Goal: Task Accomplishment & Management: Complete application form

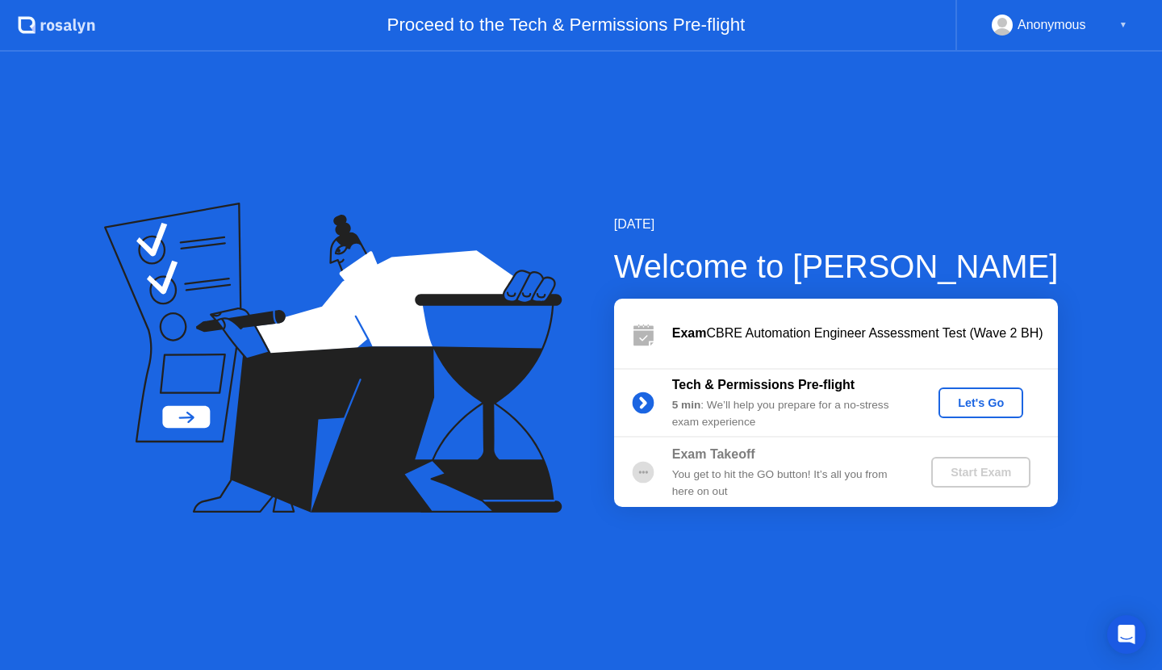
click at [967, 403] on div "Let's Go" at bounding box center [981, 402] width 72 height 13
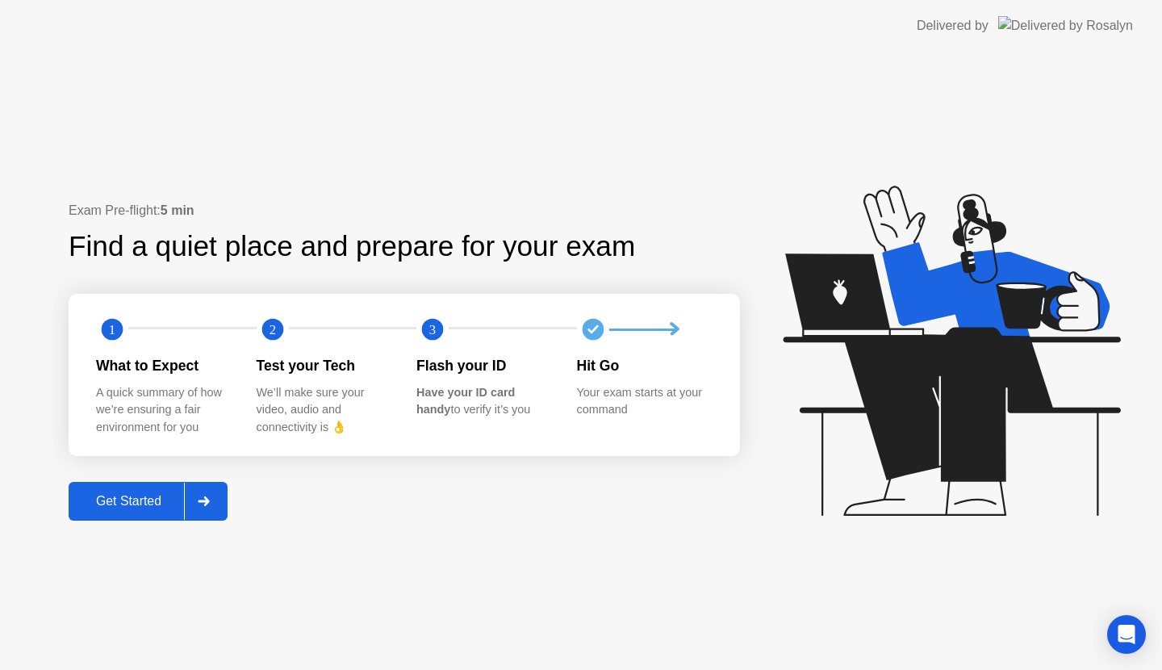
click at [157, 507] on div "Get Started" at bounding box center [128, 501] width 111 height 15
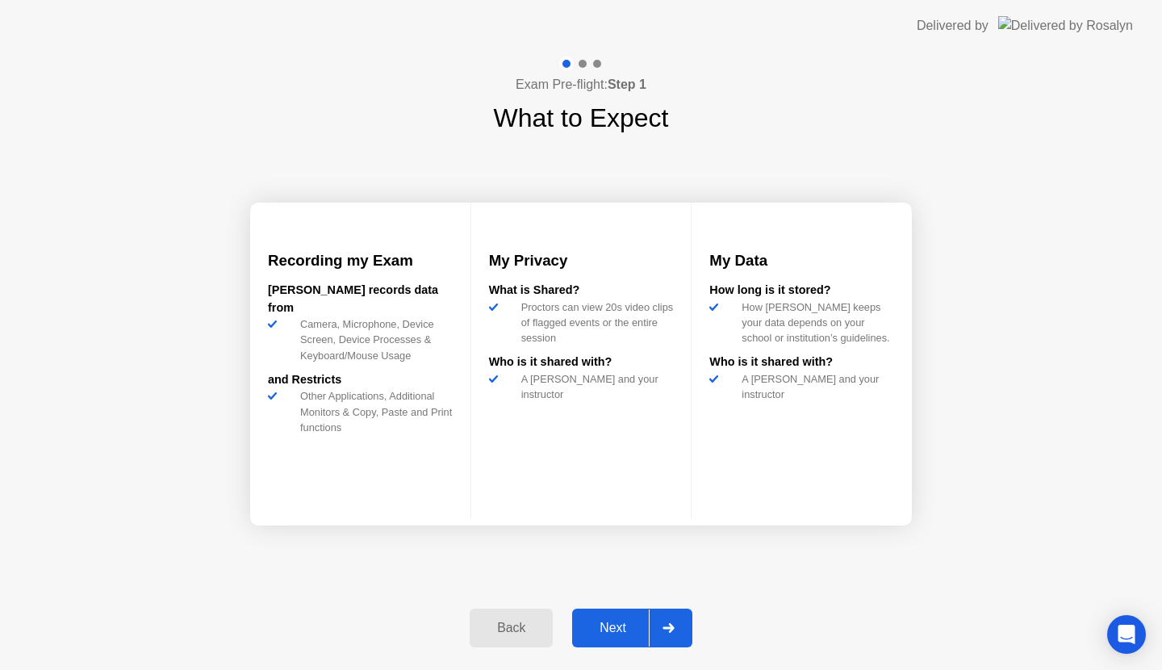
click at [613, 629] on div "Next" at bounding box center [613, 627] width 72 height 15
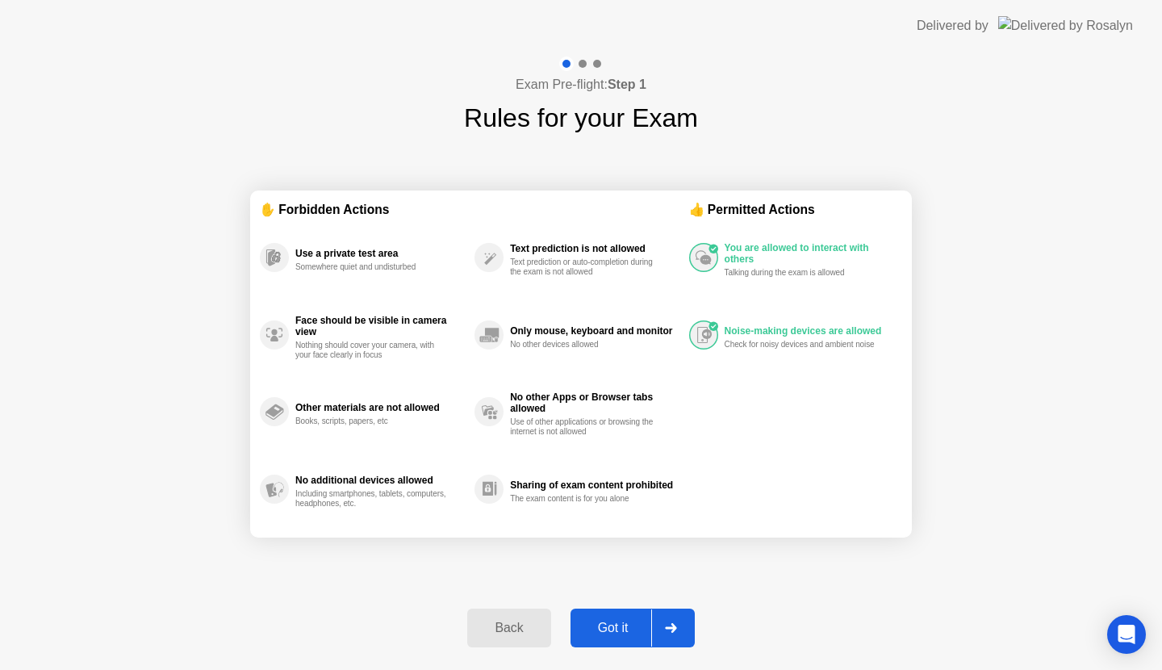
click at [626, 641] on button "Got it" at bounding box center [632, 627] width 124 height 39
select select "**********"
select select "*******"
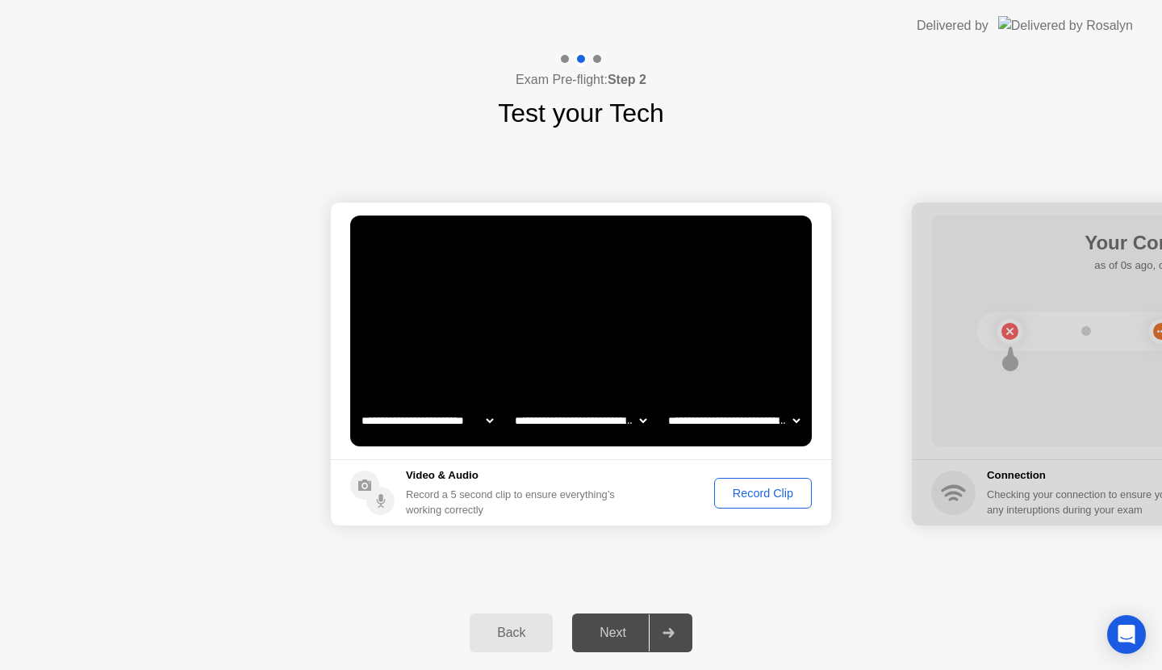
click at [752, 490] on div "Record Clip" at bounding box center [763, 492] width 86 height 13
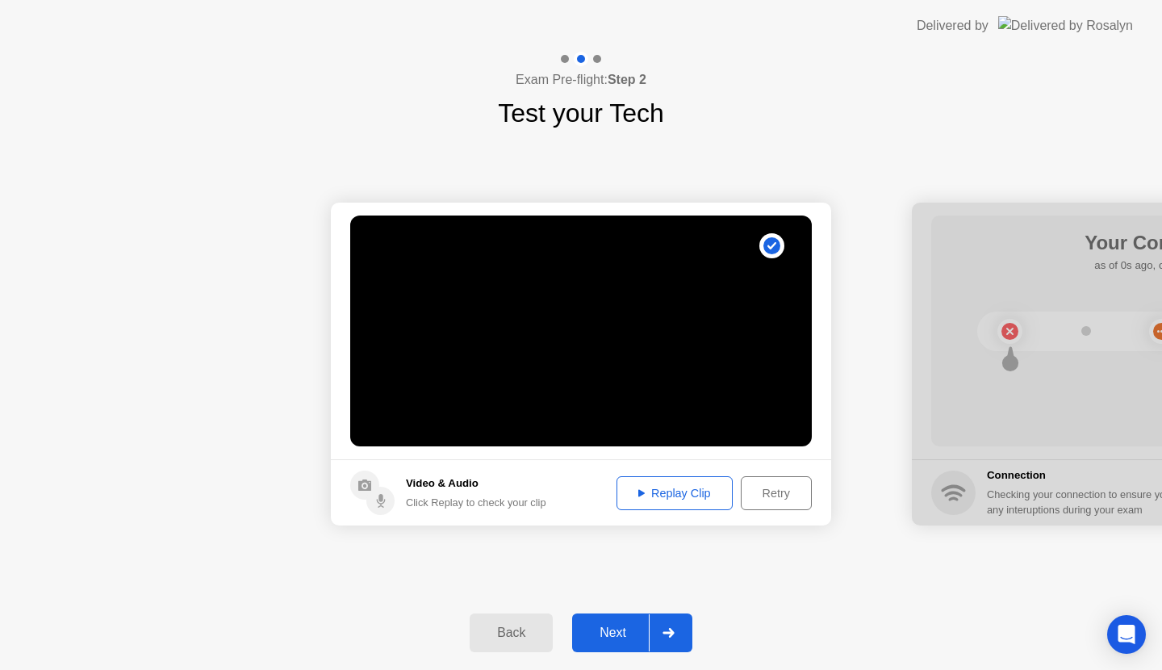
click at [618, 628] on div "Next" at bounding box center [613, 632] width 72 height 15
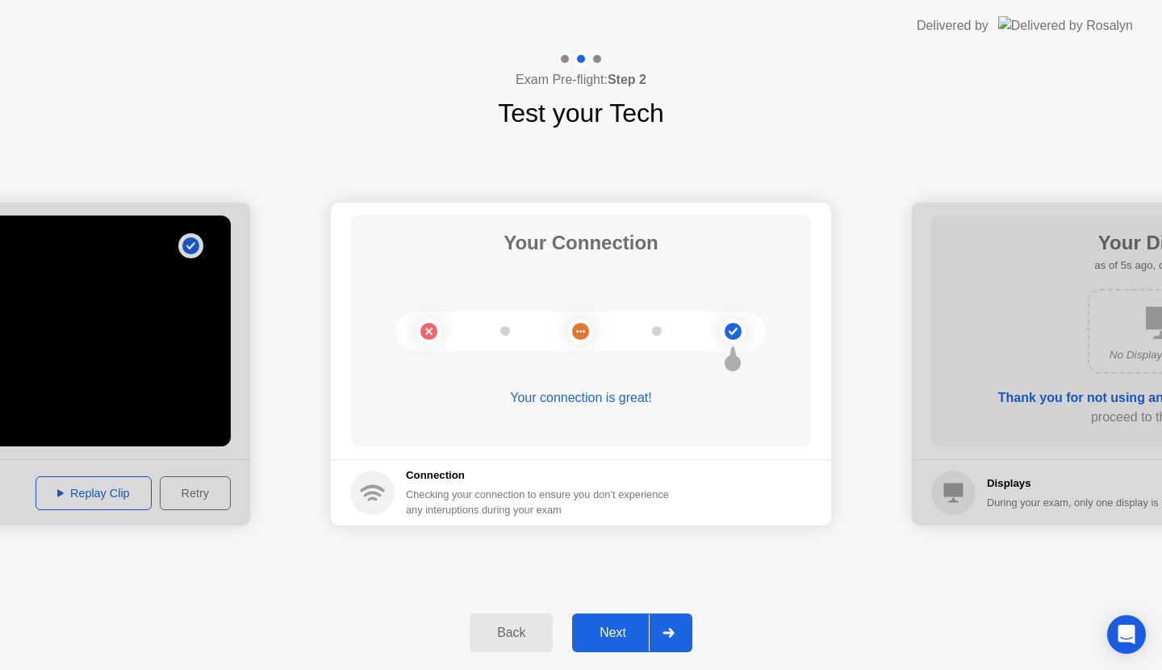
click at [619, 627] on div "Next" at bounding box center [613, 632] width 72 height 15
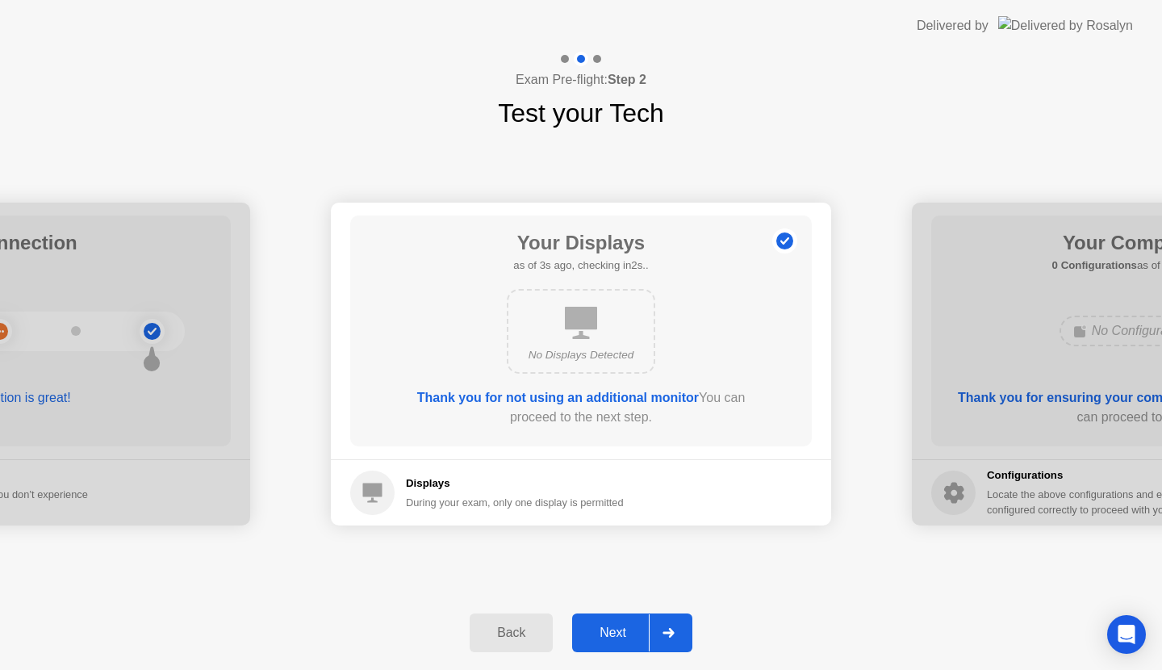
click at [619, 627] on div "Next" at bounding box center [613, 632] width 72 height 15
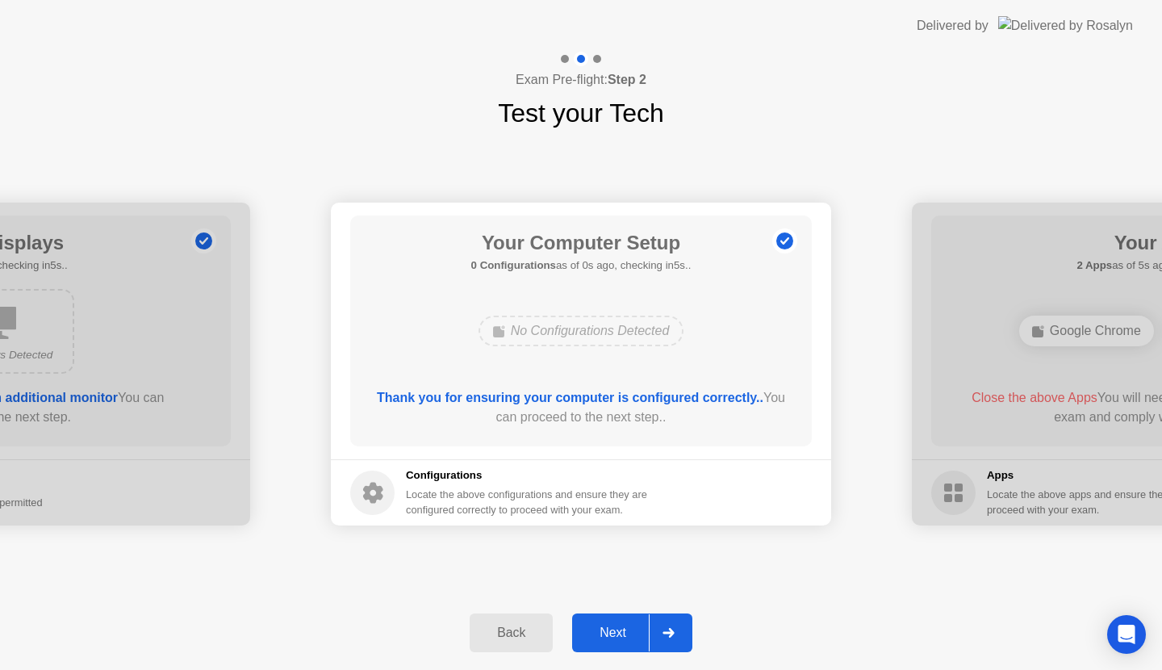
click at [619, 627] on div "Next" at bounding box center [613, 632] width 72 height 15
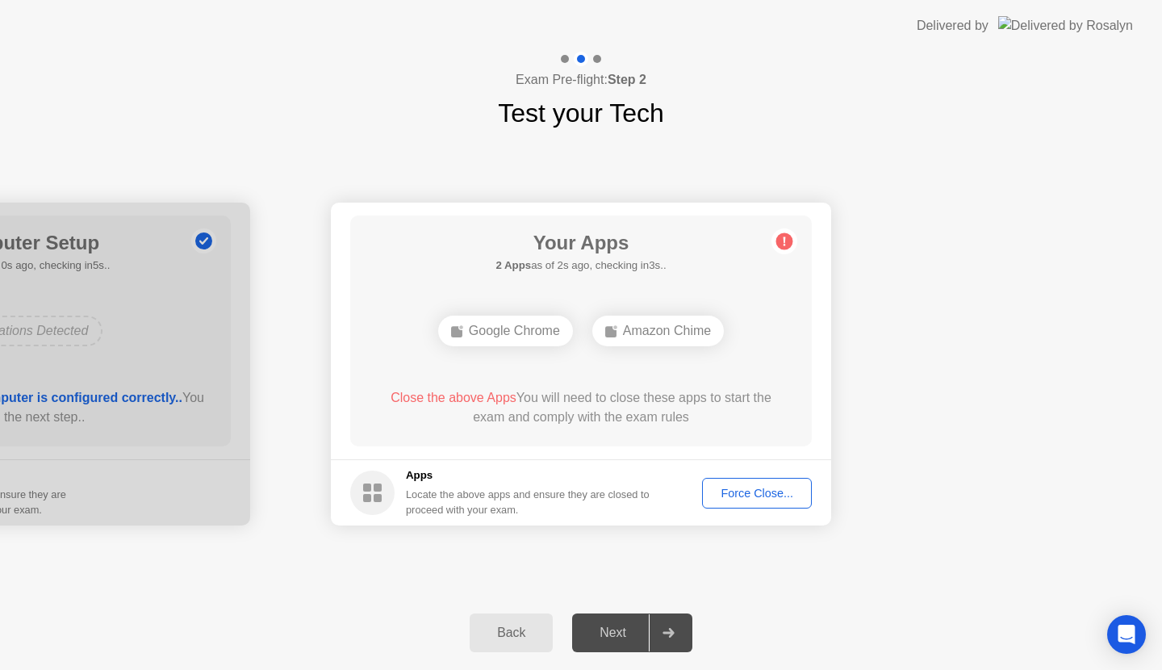
click at [745, 498] on div "Force Close..." at bounding box center [757, 492] width 98 height 13
click at [735, 496] on div "Force Close..." at bounding box center [757, 492] width 98 height 13
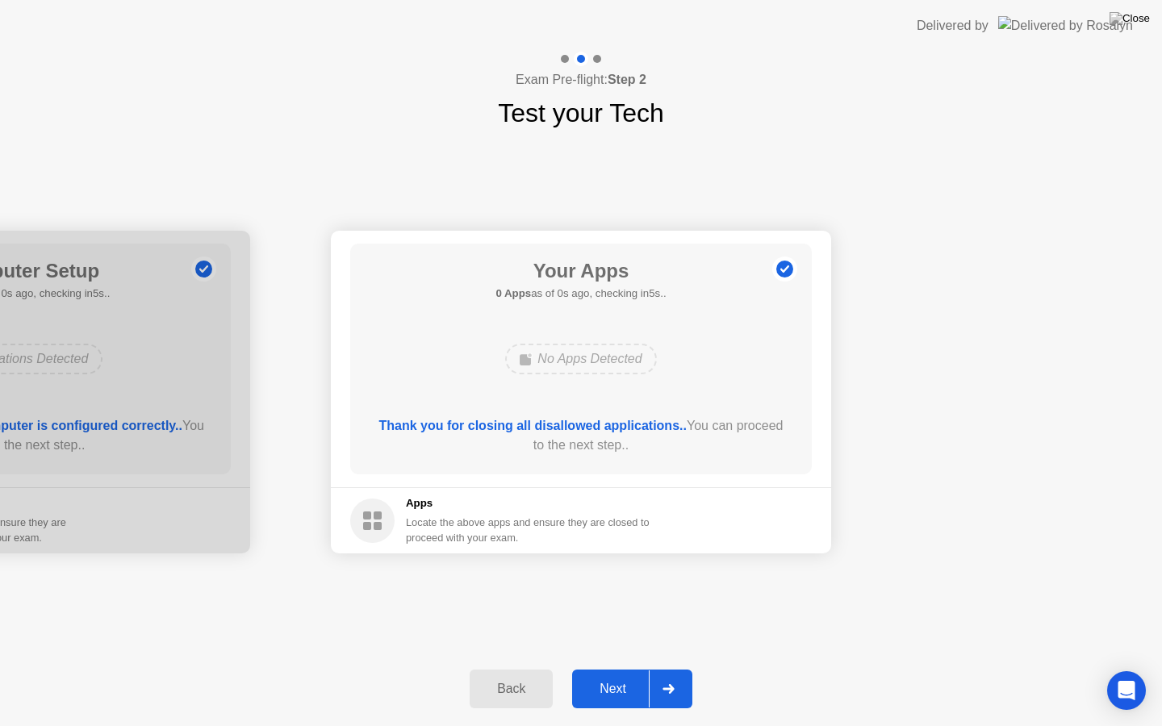
drag, startPoint x: 764, startPoint y: 488, endPoint x: 764, endPoint y: 506, distance: 17.7
click at [612, 669] on button "Next" at bounding box center [632, 689] width 120 height 39
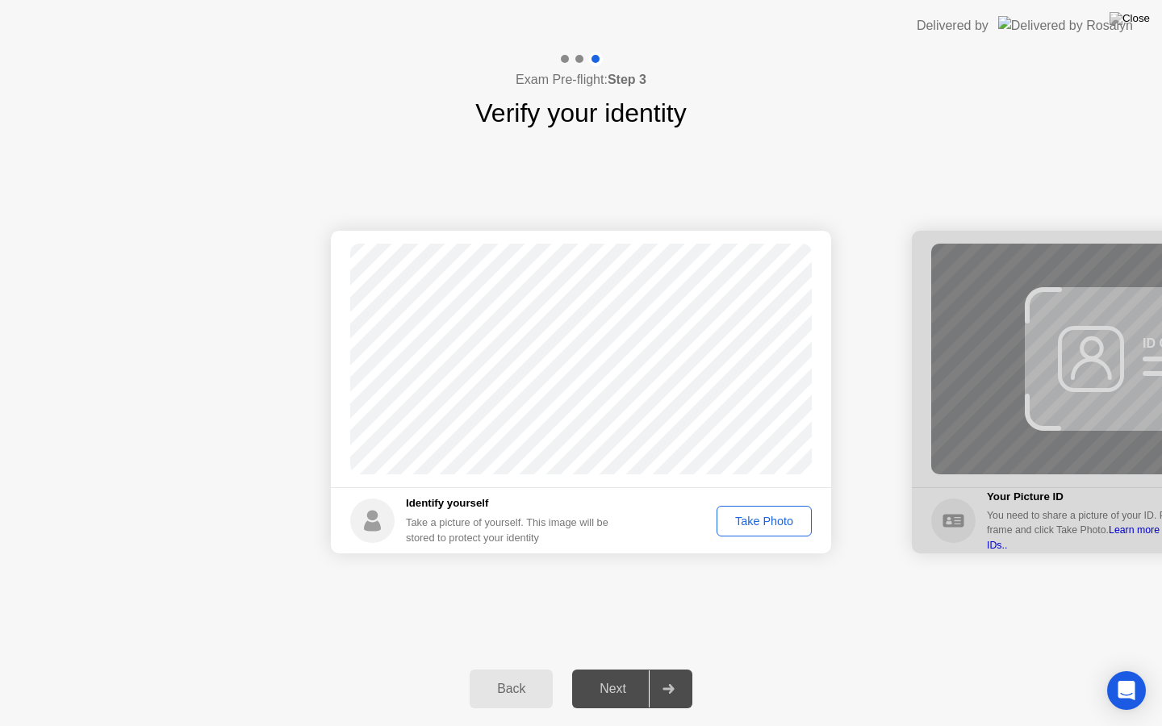
click at [753, 517] on div "Take Photo" at bounding box center [764, 521] width 84 height 13
click at [603, 669] on div "Next" at bounding box center [613, 689] width 72 height 15
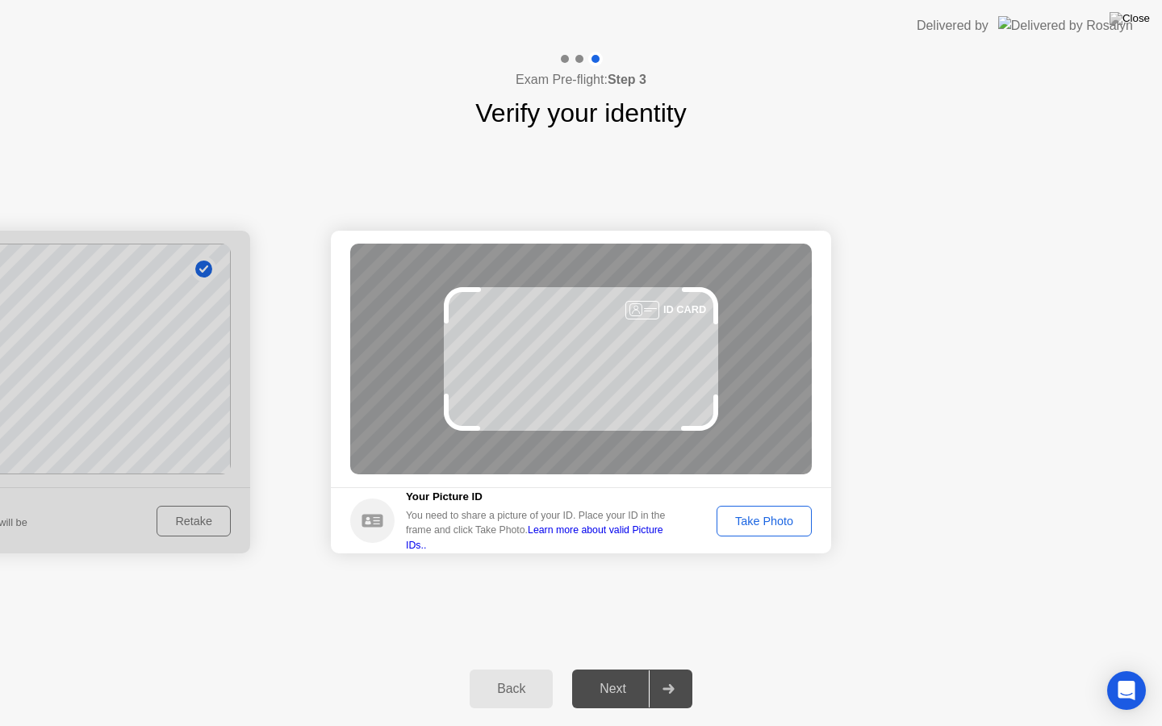
click at [758, 517] on div "Take Photo" at bounding box center [764, 521] width 84 height 13
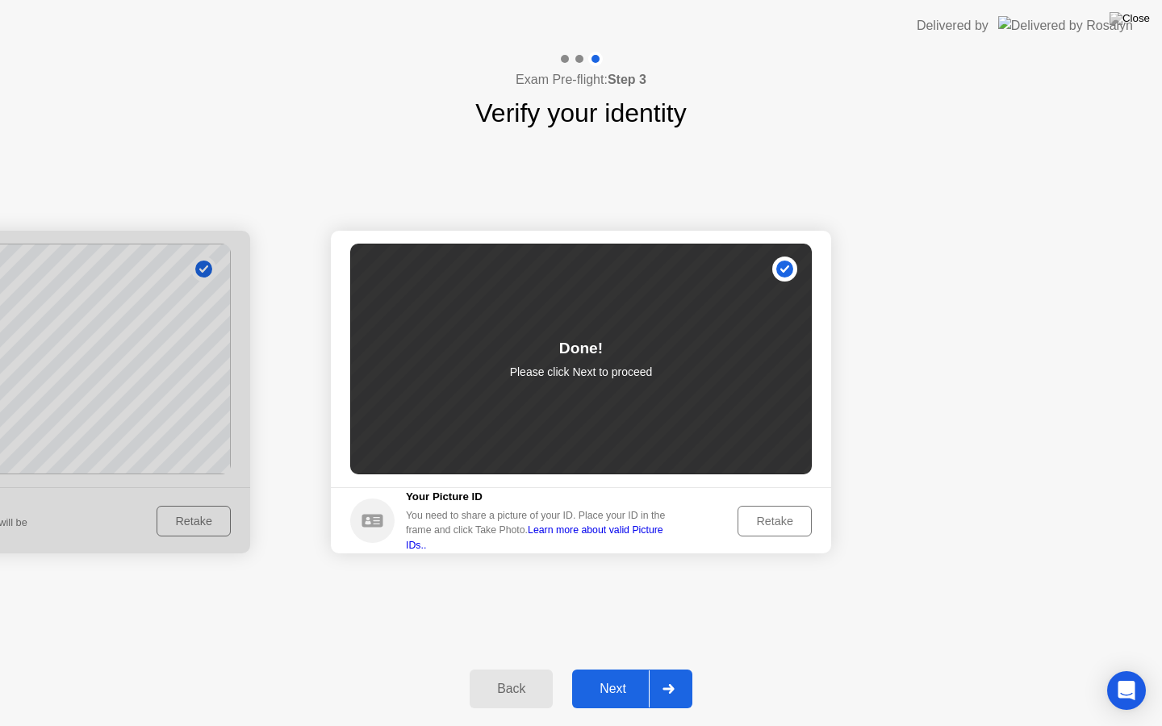
click at [627, 669] on button "Next" at bounding box center [632, 689] width 120 height 39
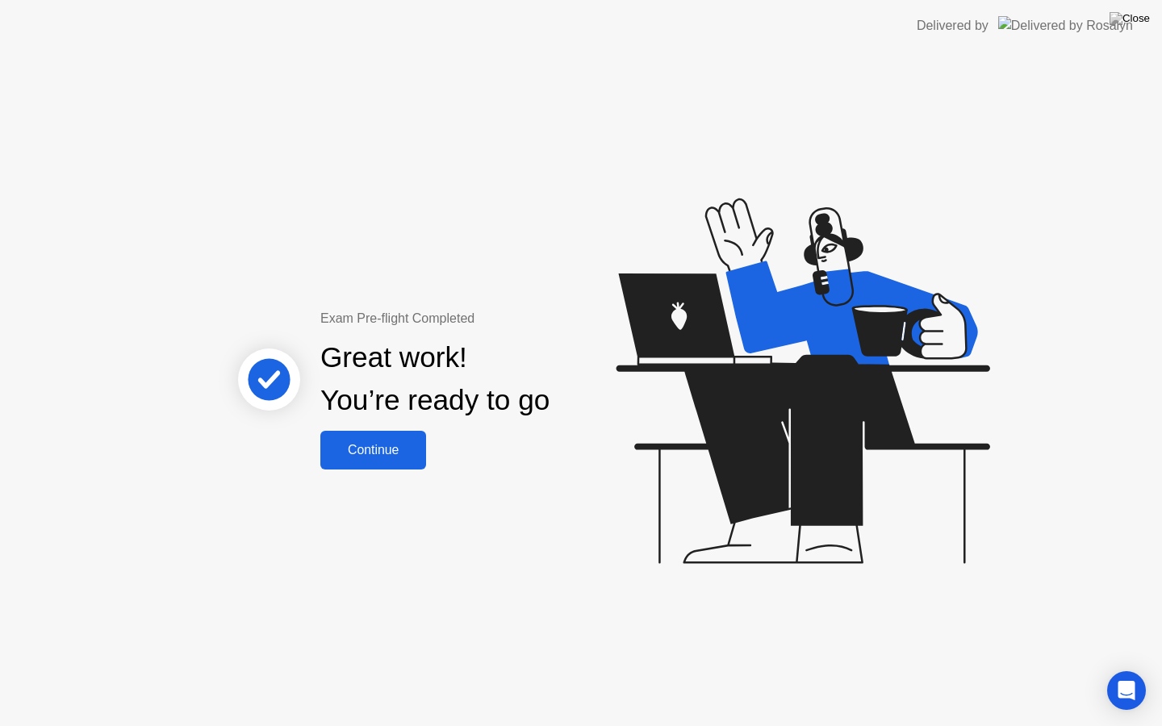
click at [394, 446] on div "Continue" at bounding box center [373, 450] width 96 height 15
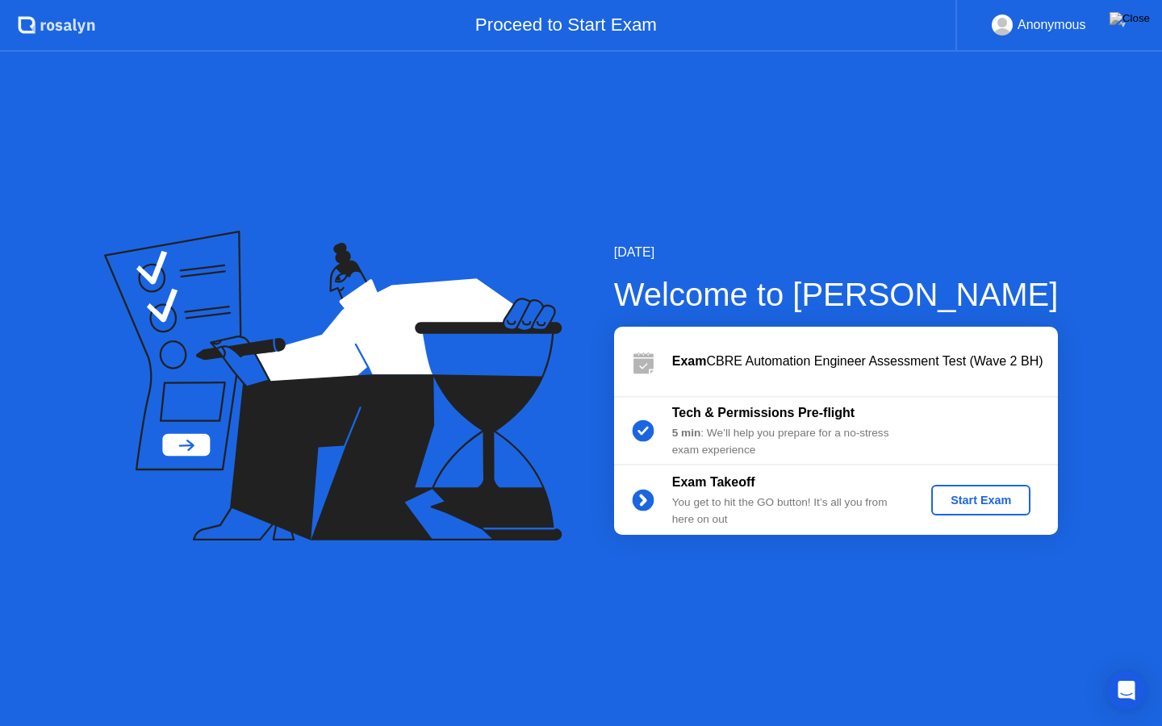
click at [983, 487] on button "Start Exam" at bounding box center [980, 500] width 99 height 31
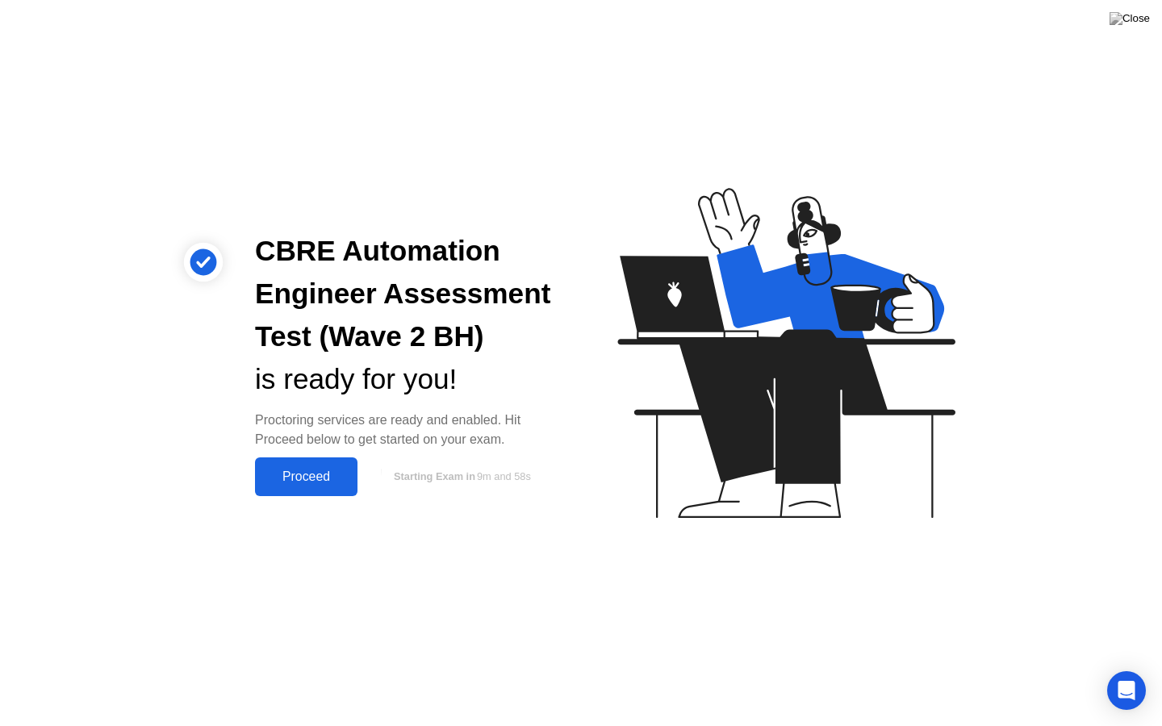
click at [312, 478] on div "Proceed" at bounding box center [306, 477] width 93 height 15
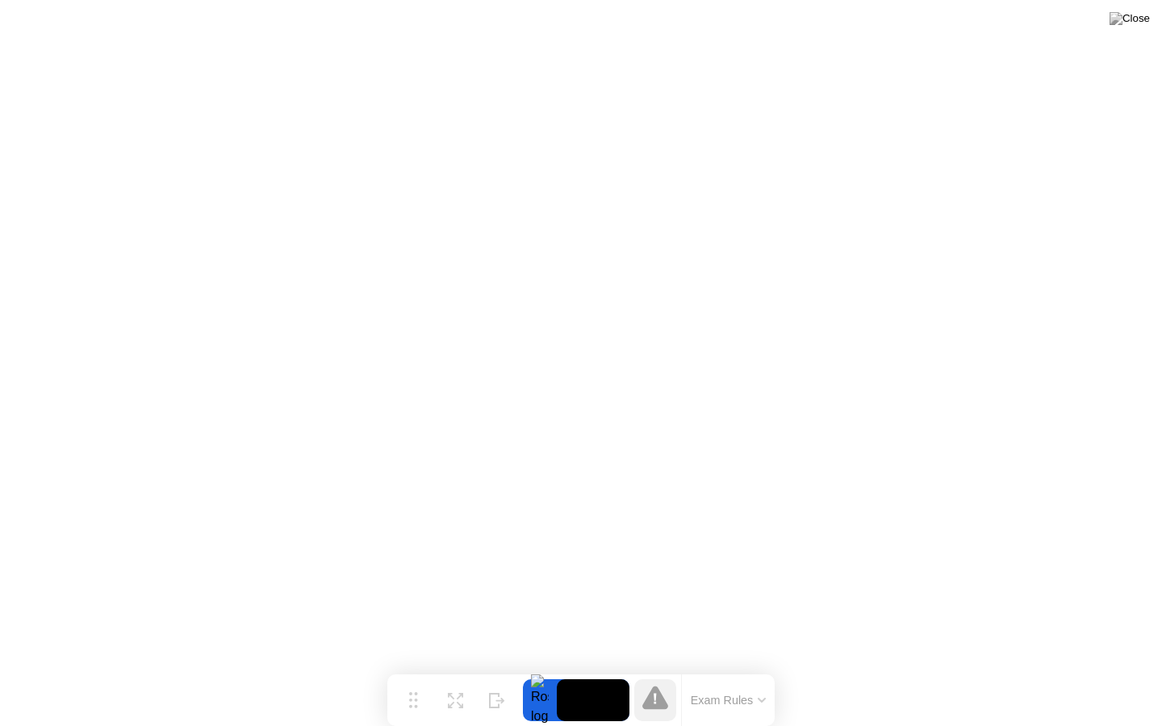
click at [748, 669] on button "Exam Rules" at bounding box center [729, 700] width 86 height 15
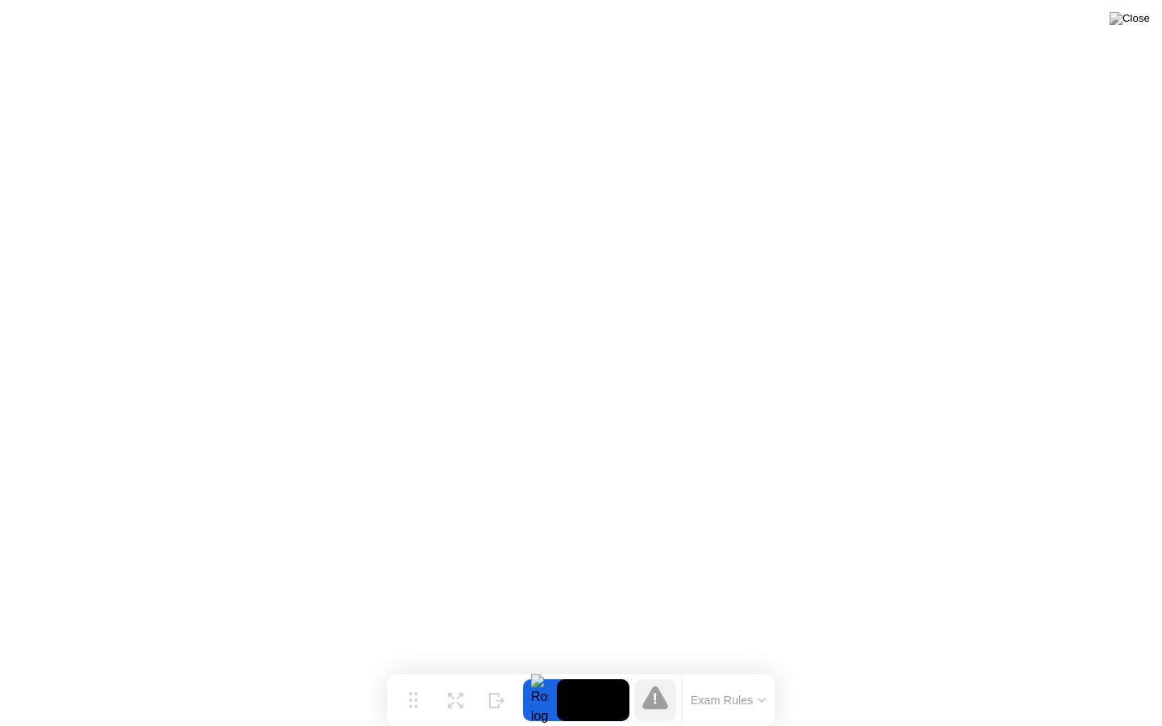
click at [766, 669] on button "Exam Rules" at bounding box center [729, 700] width 86 height 15
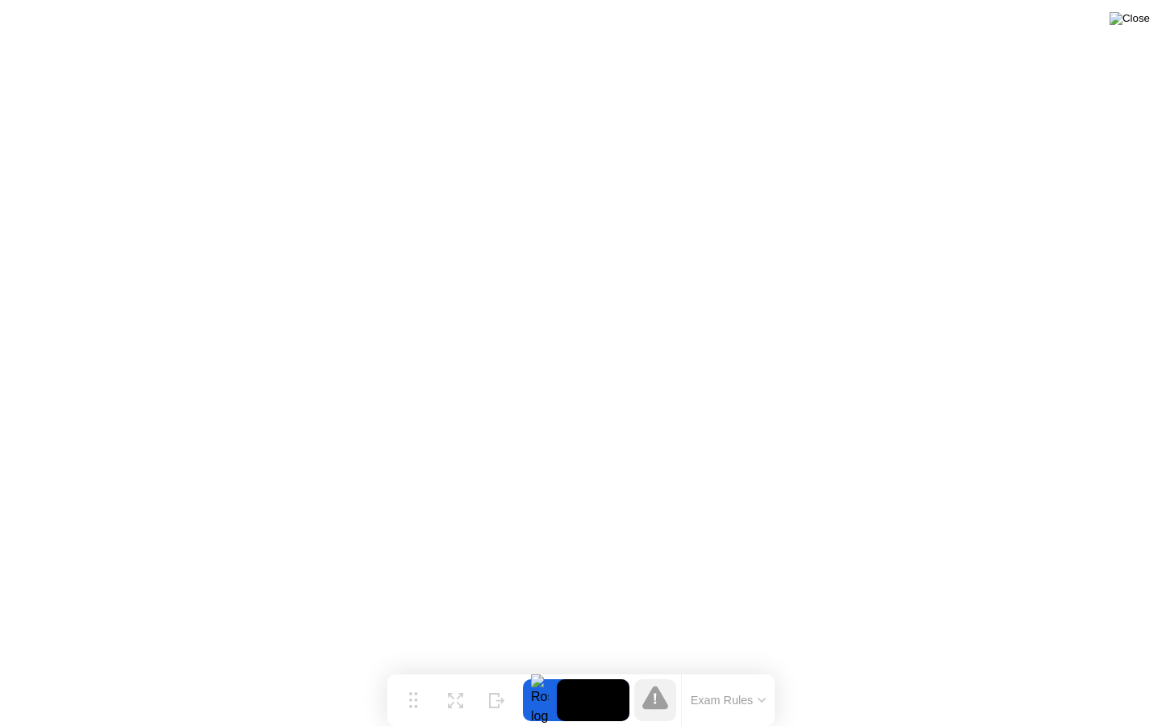
click at [1140, 23] on img at bounding box center [1129, 18] width 40 height 13
click at [819, 669] on div at bounding box center [581, 726] width 1162 height 0
click at [725, 669] on button "Exam Rules" at bounding box center [729, 700] width 86 height 15
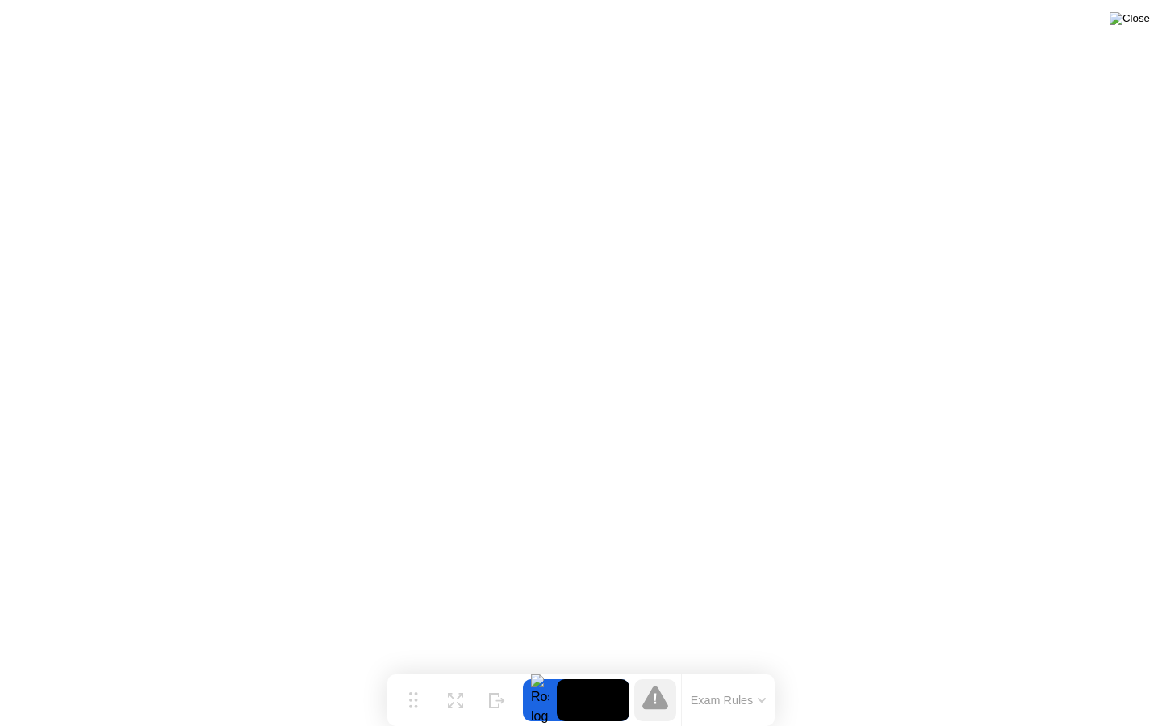
click at [1138, 19] on img at bounding box center [1129, 18] width 40 height 13
